Goal: Task Accomplishment & Management: Complete application form

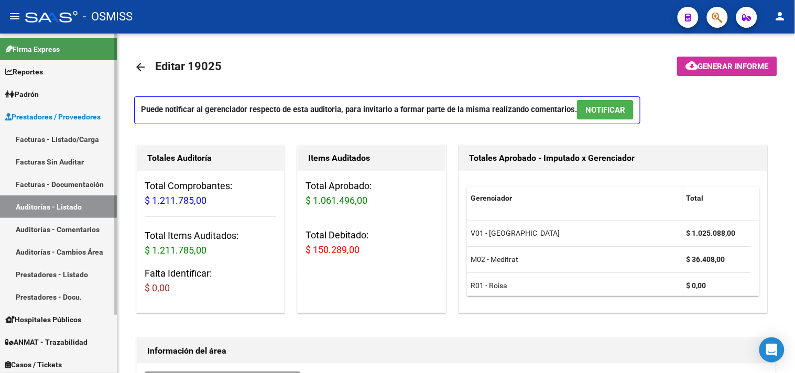
click at [61, 140] on link "Facturas - Listado/Carga" at bounding box center [58, 139] width 117 height 23
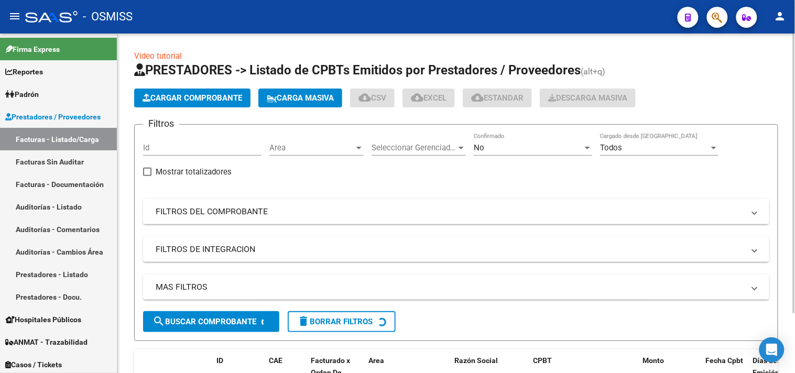
click at [179, 98] on span "Cargar Comprobante" at bounding box center [193, 97] width 100 height 9
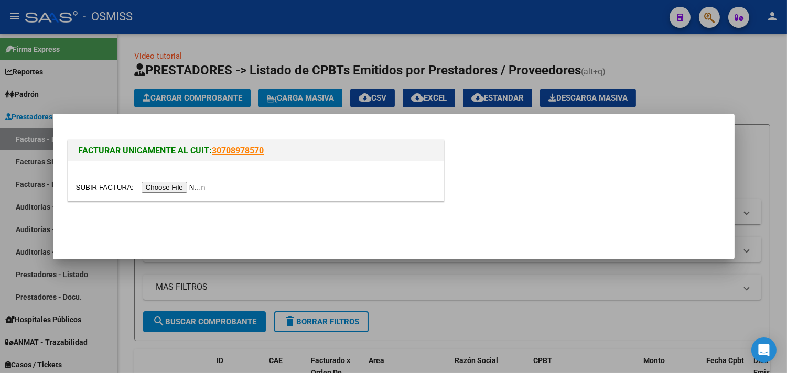
click at [189, 185] on input "file" at bounding box center [142, 187] width 133 height 11
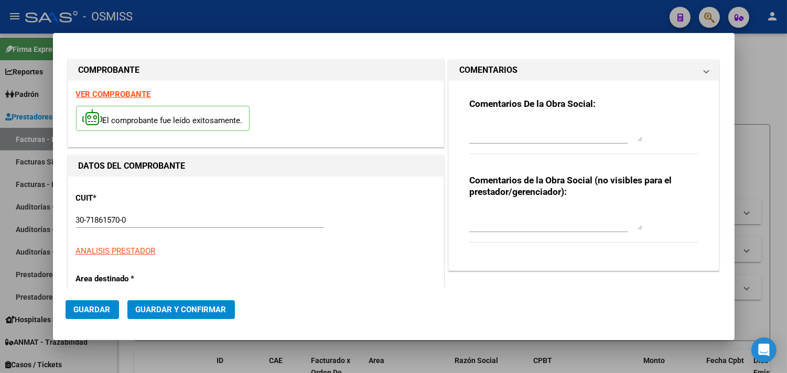
type input "[DATE]"
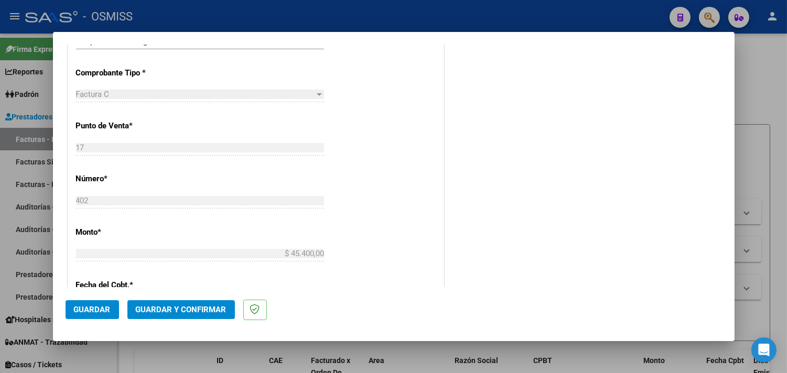
scroll to position [291, 0]
click at [209, 313] on span "Guardar y Confirmar" at bounding box center [181, 309] width 91 height 9
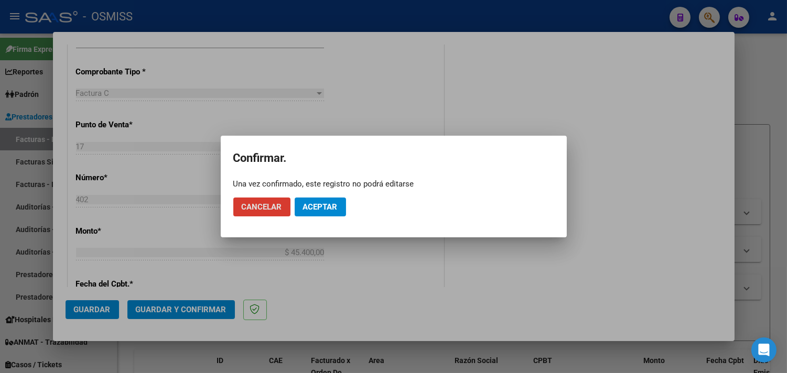
click at [327, 198] on button "Aceptar" at bounding box center [320, 207] width 51 height 19
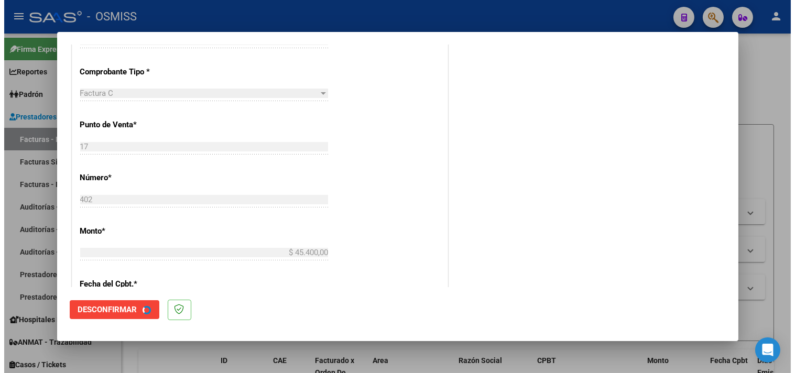
scroll to position [0, 0]
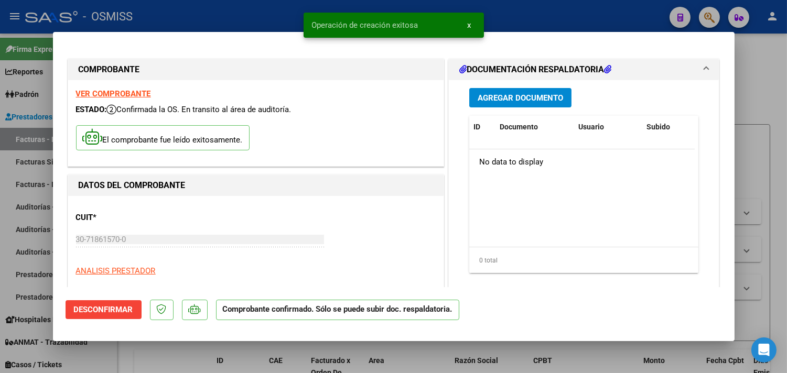
click at [748, 90] on div at bounding box center [393, 186] width 787 height 373
type input "$ 0,00"
